Goal: Transaction & Acquisition: Purchase product/service

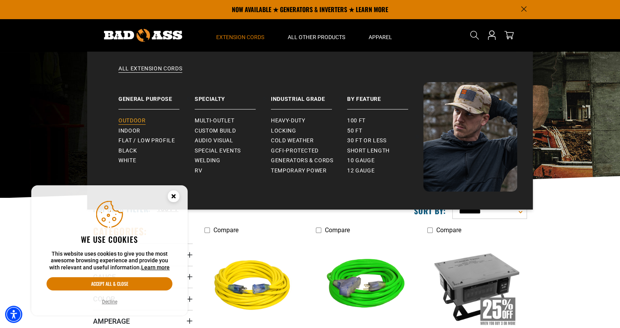
click at [142, 120] on span "Outdoor" at bounding box center [131, 120] width 27 height 7
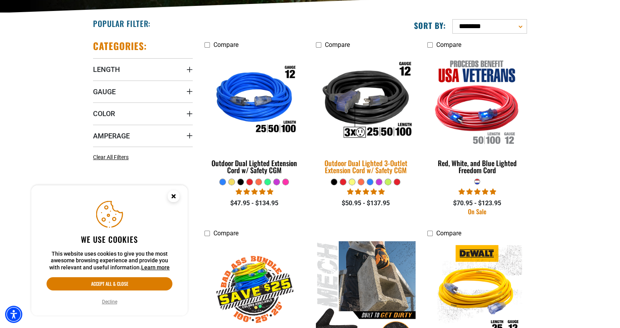
scroll to position [195, 0]
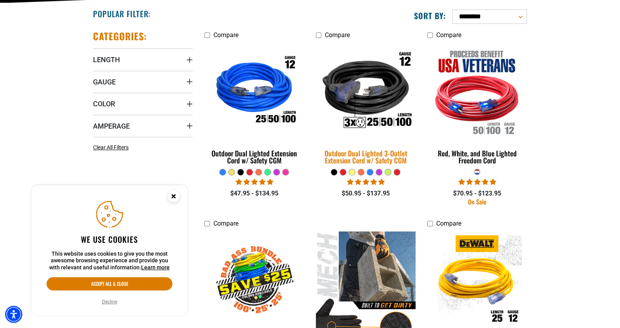
click at [381, 102] on img at bounding box center [365, 91] width 109 height 100
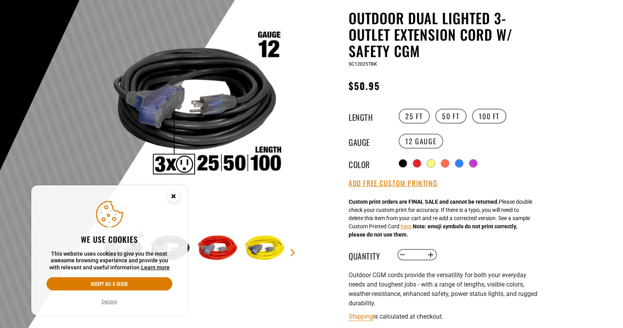
scroll to position [78, 0]
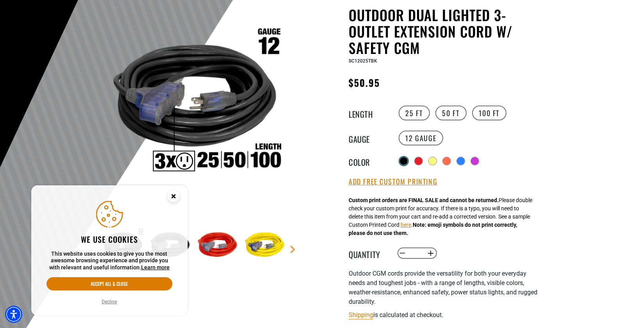
click at [405, 161] on div at bounding box center [404, 161] width 8 height 8
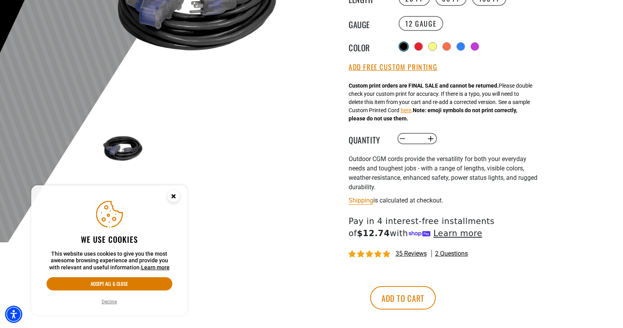
scroll to position [195, 0]
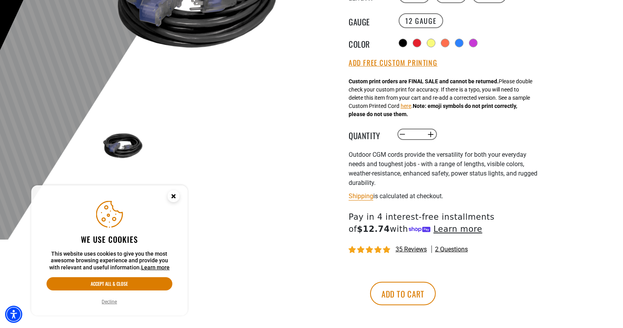
click at [173, 193] on circle "Close this option" at bounding box center [174, 196] width 12 height 12
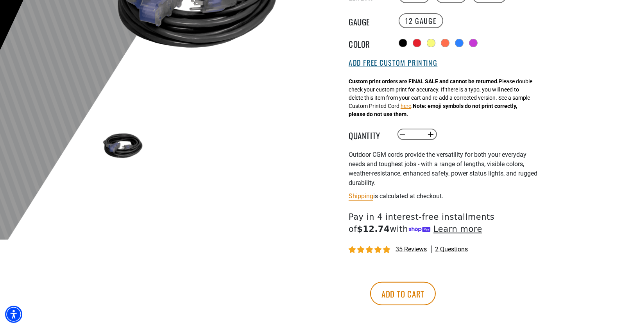
click at [382, 64] on button "Add Free Custom Printing" at bounding box center [393, 63] width 89 height 9
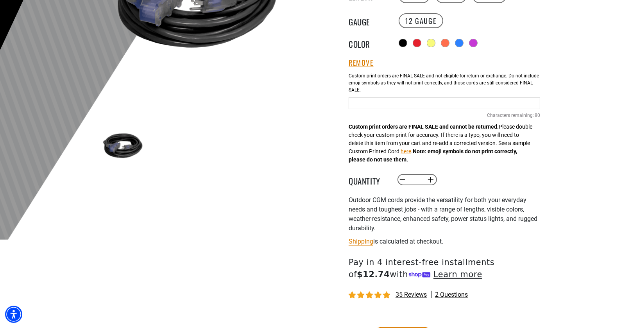
click at [381, 105] on input "text" at bounding box center [445, 103] width 192 height 12
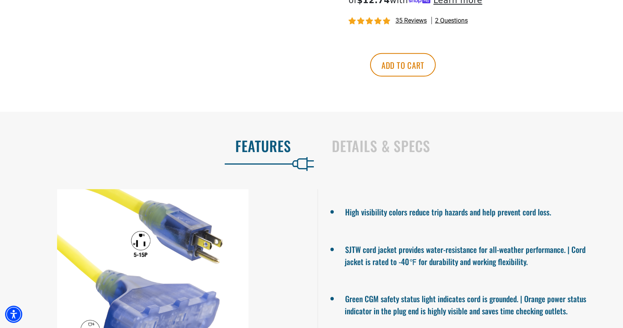
scroll to position [625, 0]
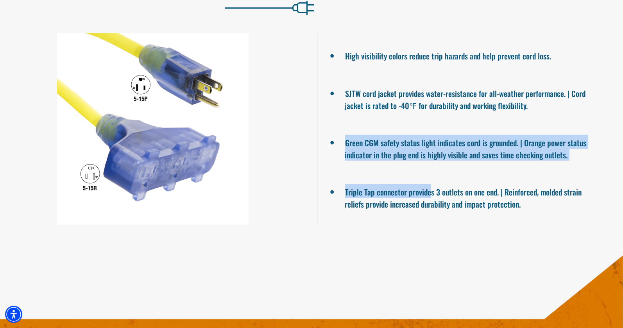
drag, startPoint x: 347, startPoint y: 142, endPoint x: 430, endPoint y: 192, distance: 96.7
click at [430, 192] on ul "High visibility colors reduce trip hazards and help prevent cord loss. SJTW cor…" at bounding box center [470, 129] width 306 height 192
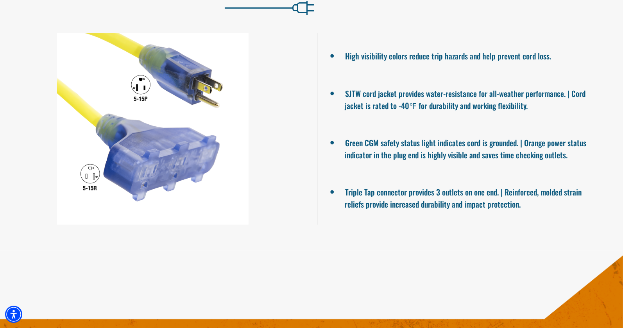
click at [434, 183] on ul "High visibility colors reduce trip hazards and help prevent cord loss. SJTW cor…" at bounding box center [470, 129] width 306 height 192
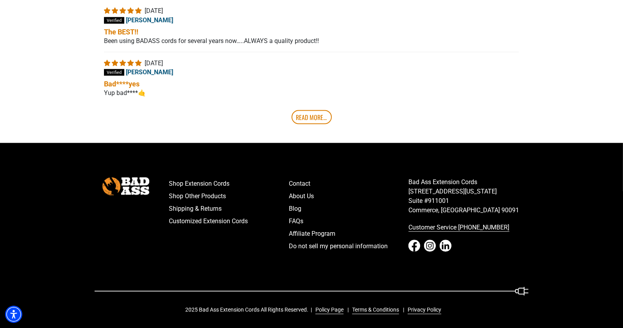
scroll to position [1601, 0]
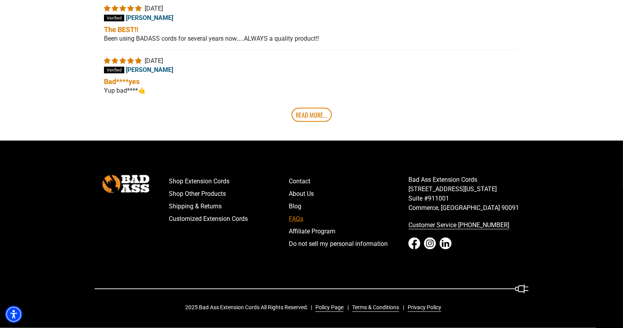
click at [300, 215] on link "FAQs" at bounding box center [349, 219] width 120 height 13
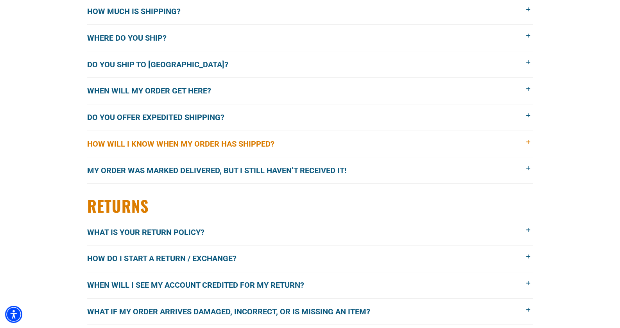
scroll to position [274, 0]
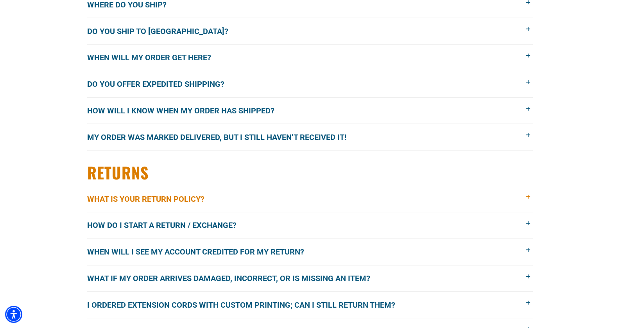
click at [291, 190] on button "What is your return policy?" at bounding box center [310, 199] width 446 height 26
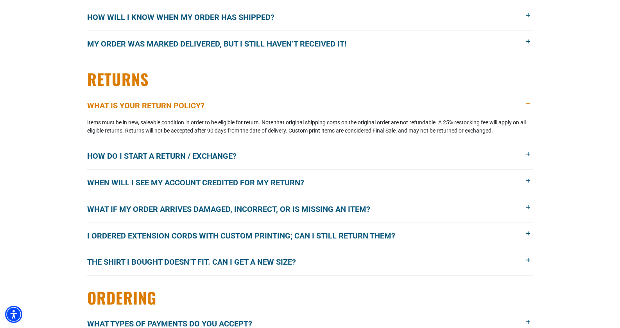
scroll to position [390, 0]
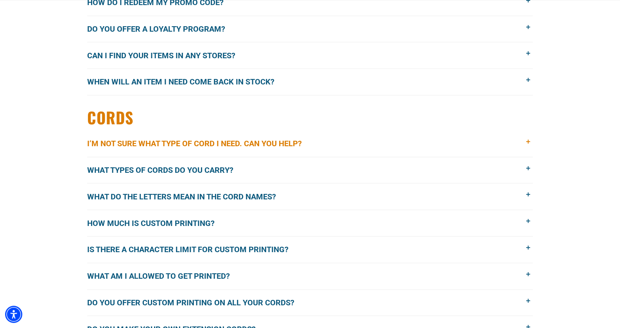
click at [315, 144] on button "I’m not sure what type of cord I need. Can you help?" at bounding box center [310, 144] width 446 height 26
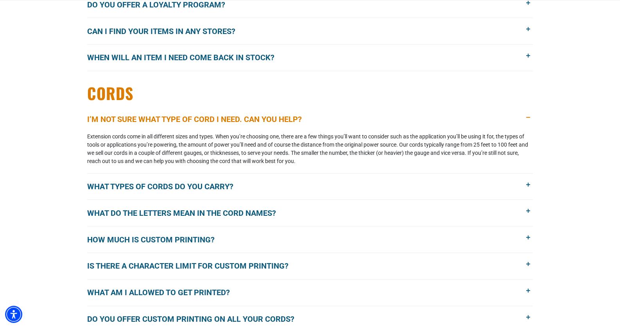
scroll to position [797, 0]
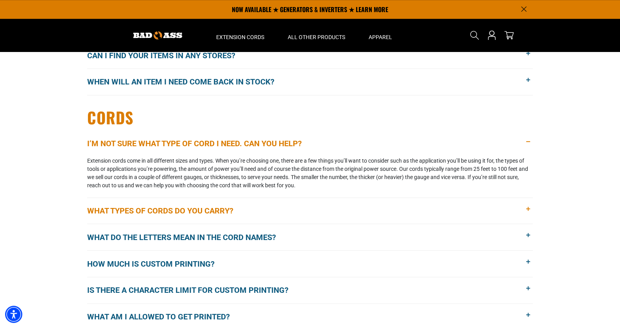
click at [266, 208] on button "What types of cords do you carry?" at bounding box center [310, 211] width 446 height 26
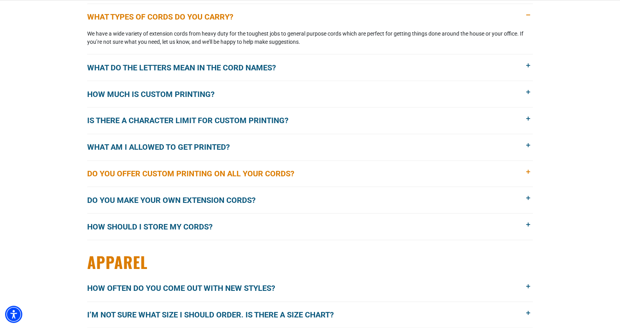
scroll to position [953, 0]
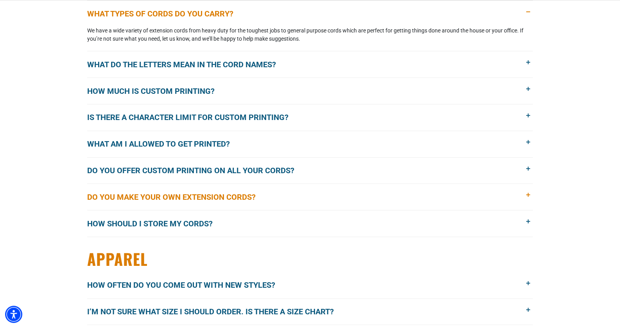
click at [281, 189] on button "Do you make your own extension cords?" at bounding box center [310, 197] width 446 height 26
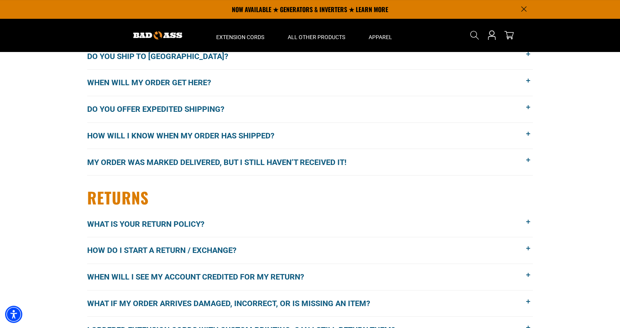
scroll to position [0, 0]
